Goal: Task Accomplishment & Management: Manage account settings

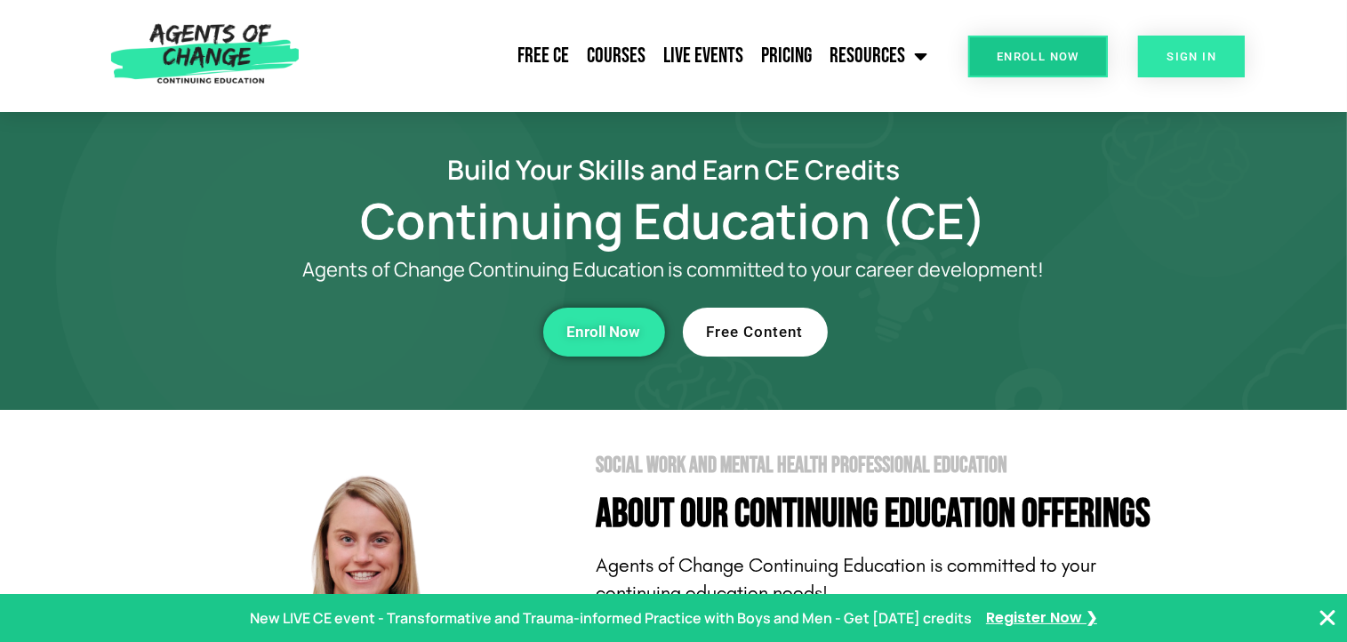
drag, startPoint x: 0, startPoint y: 0, endPoint x: 1188, endPoint y: 52, distance: 1189.3
click at [1188, 52] on span "SIGN IN" at bounding box center [1192, 57] width 50 height 12
click at [1202, 68] on link "SIGN IN" at bounding box center [1191, 57] width 107 height 42
